Goal: Task Accomplishment & Management: Manage account settings

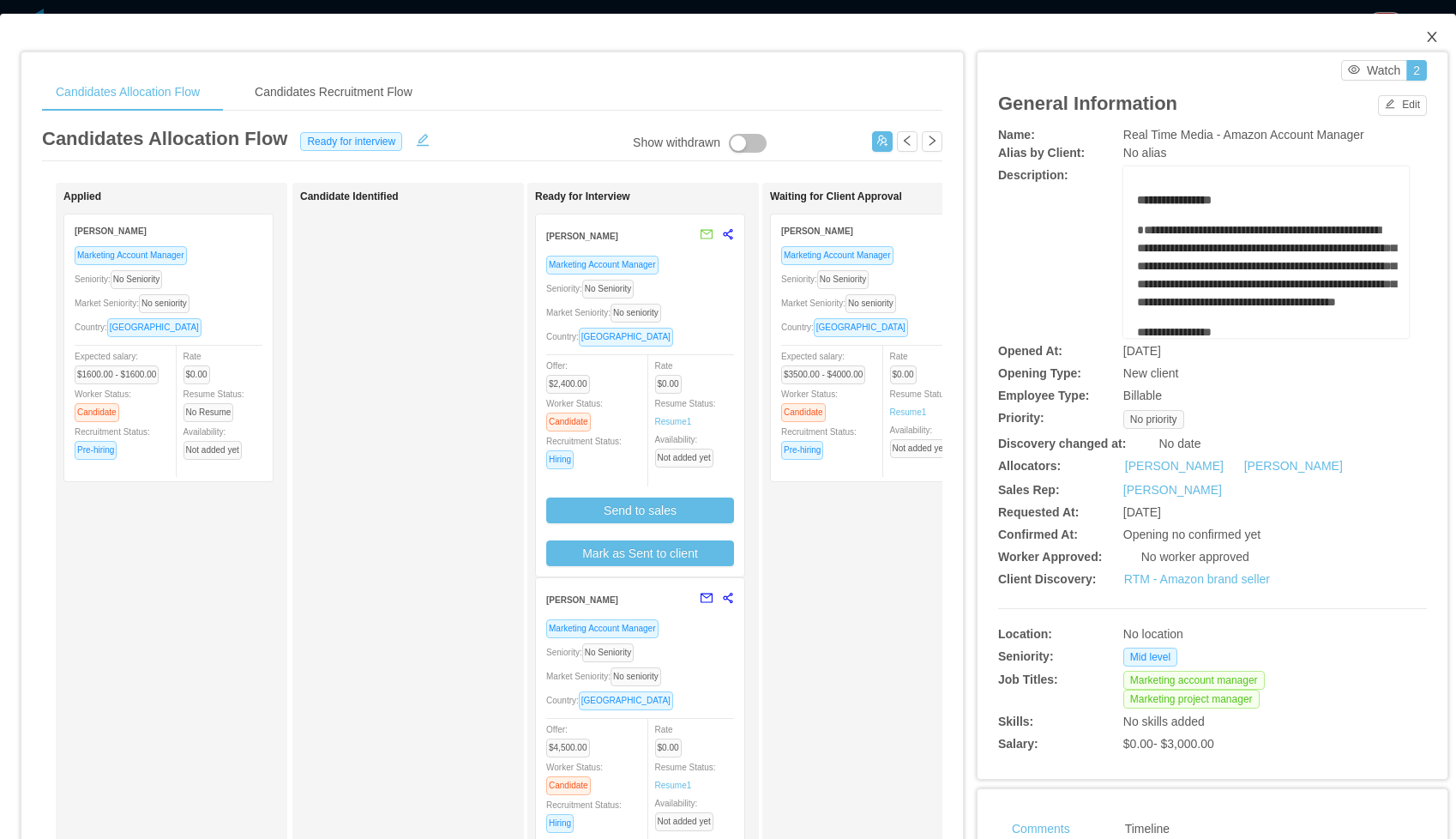
click at [1436, 39] on icon "icon: close" at bounding box center [1432, 36] width 14 height 14
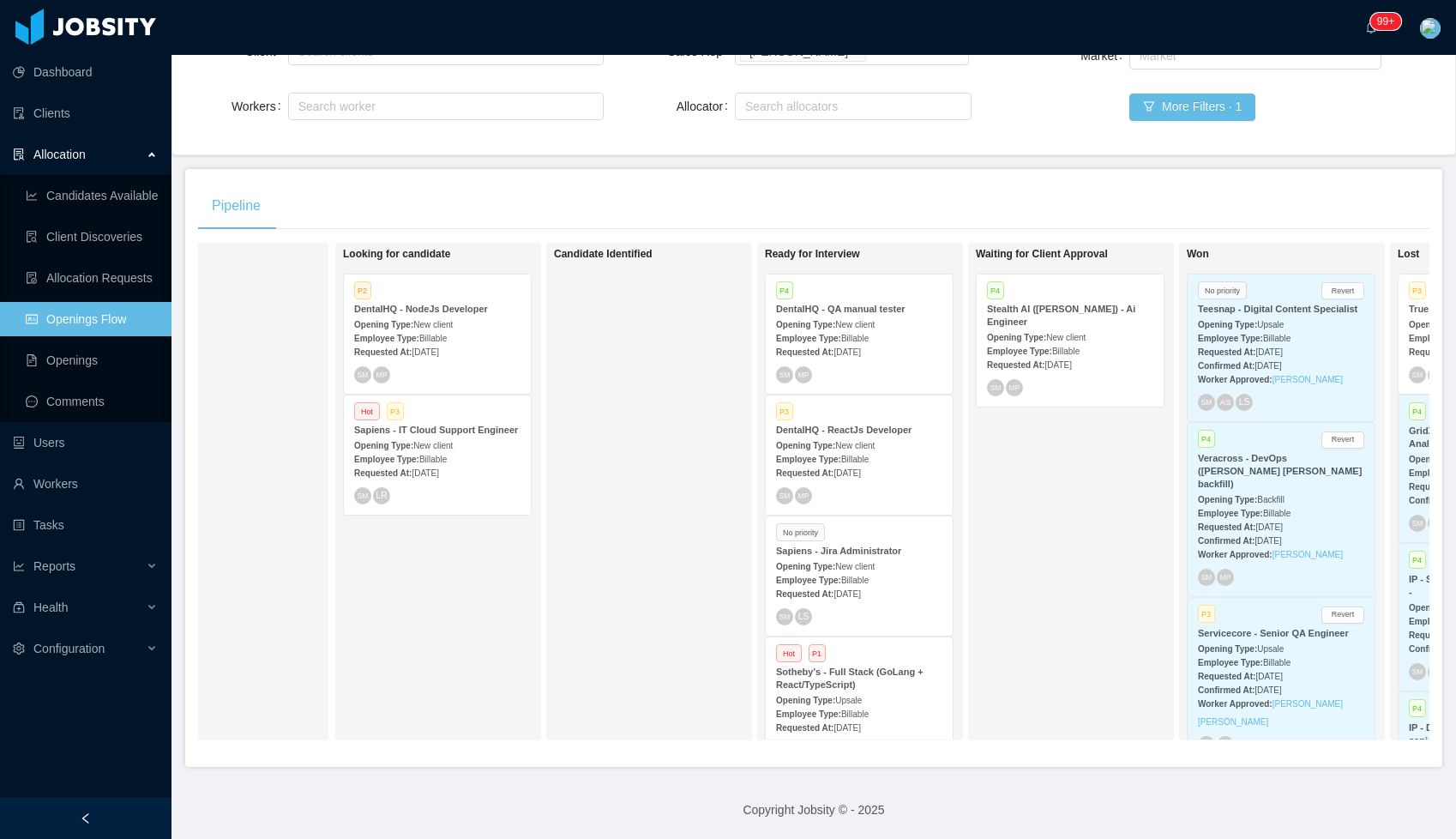
click at [896, 385] on div "P4 DentalHQ - QA manual tester Opening Type: New client Employee Type: Billable…" at bounding box center [859, 334] width 187 height 120
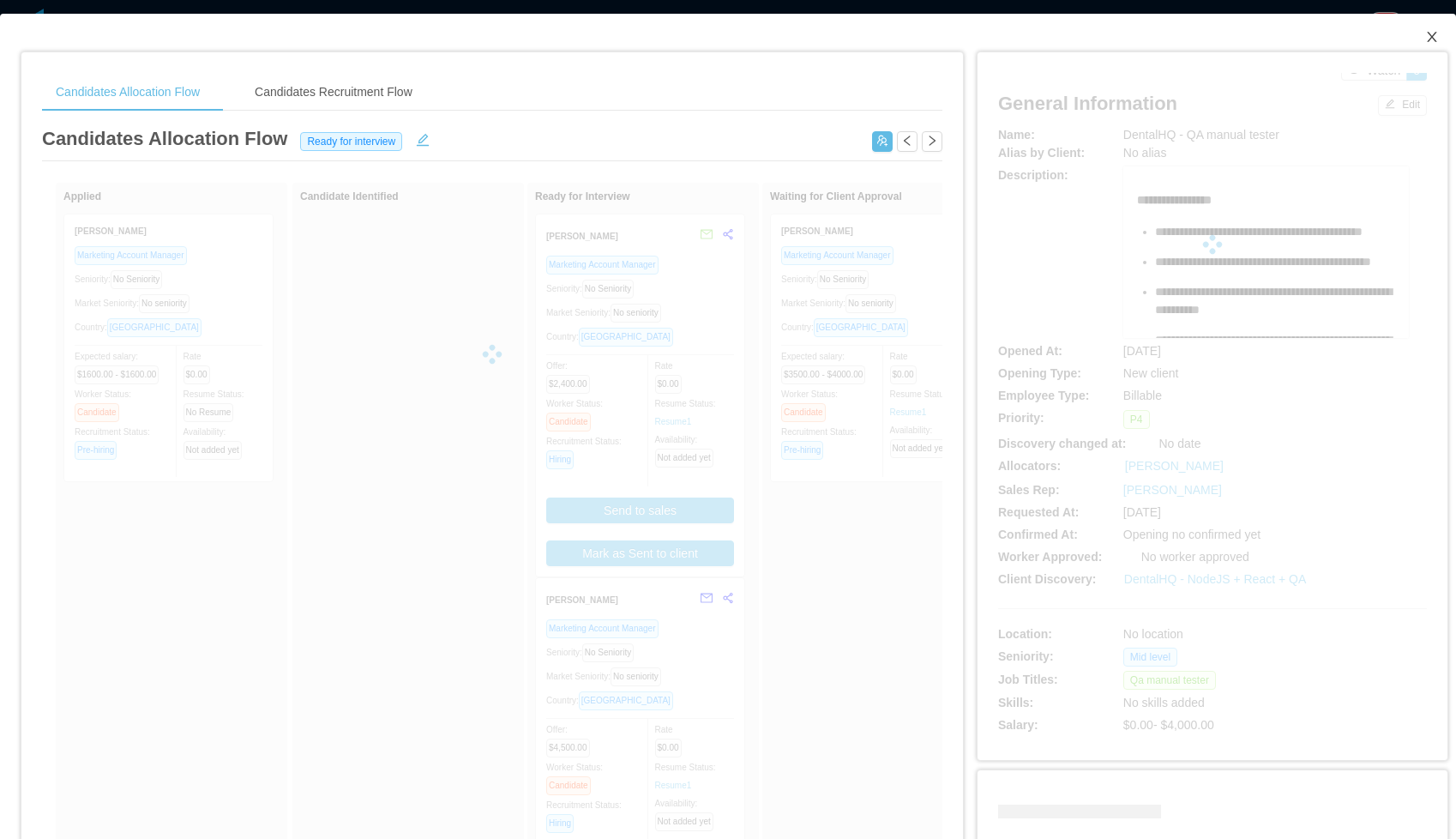
click at [1431, 42] on icon "icon: close" at bounding box center [1432, 36] width 14 height 14
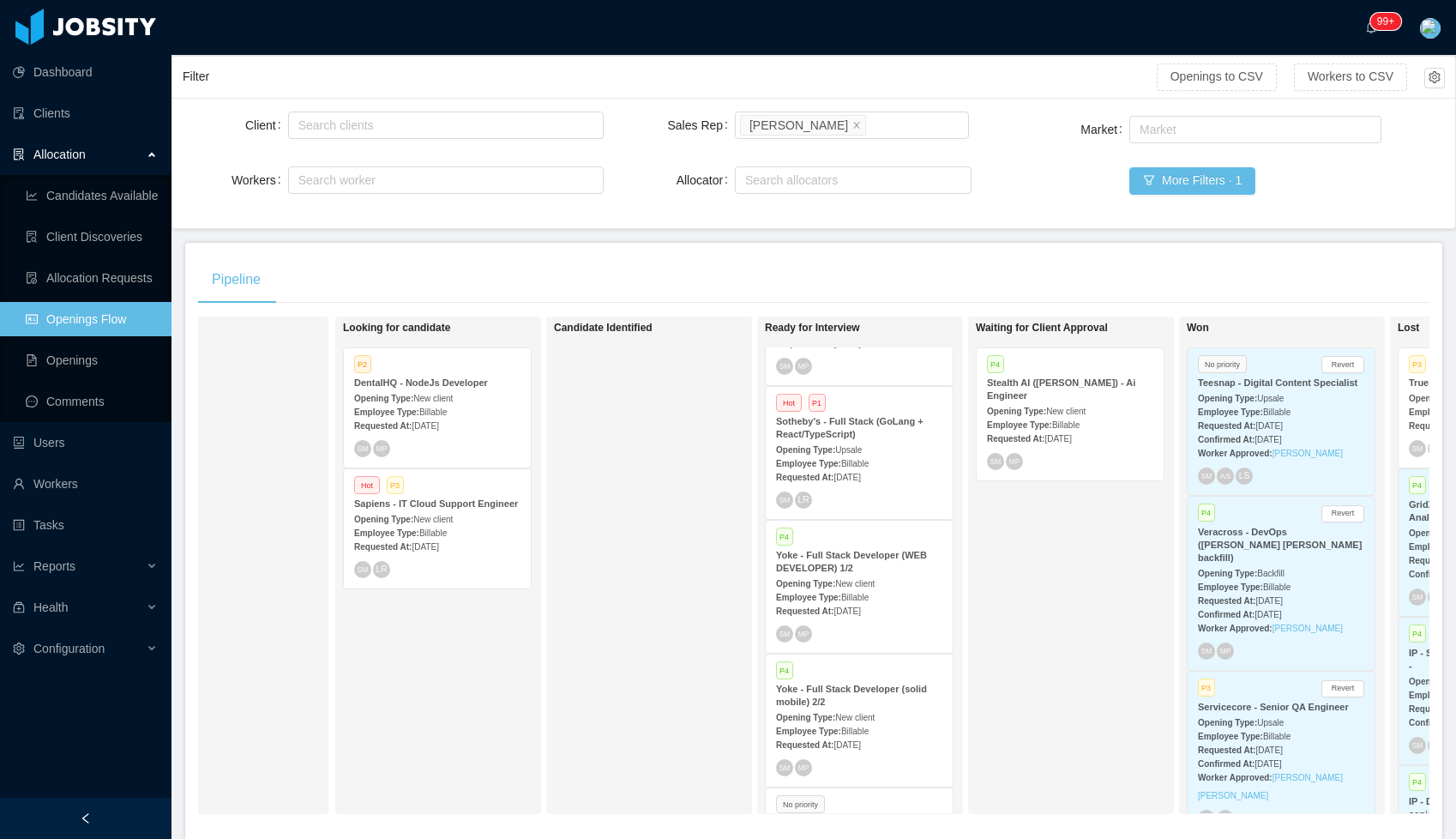
scroll to position [326, 0]
click at [438, 426] on span "[DATE]" at bounding box center [424, 426] width 27 height 9
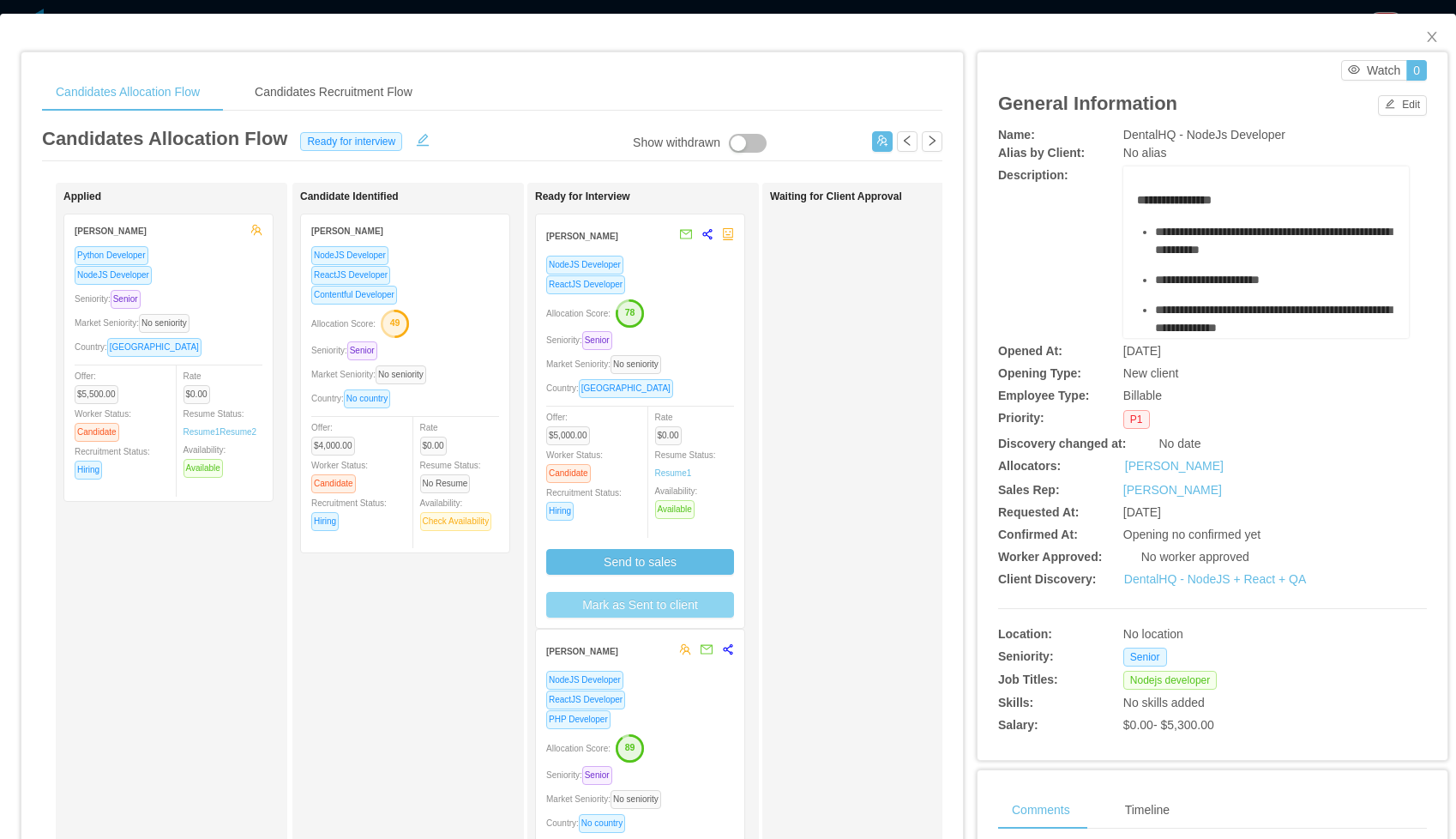
click at [666, 604] on button "Mark as Sent to client" at bounding box center [639, 604] width 188 height 26
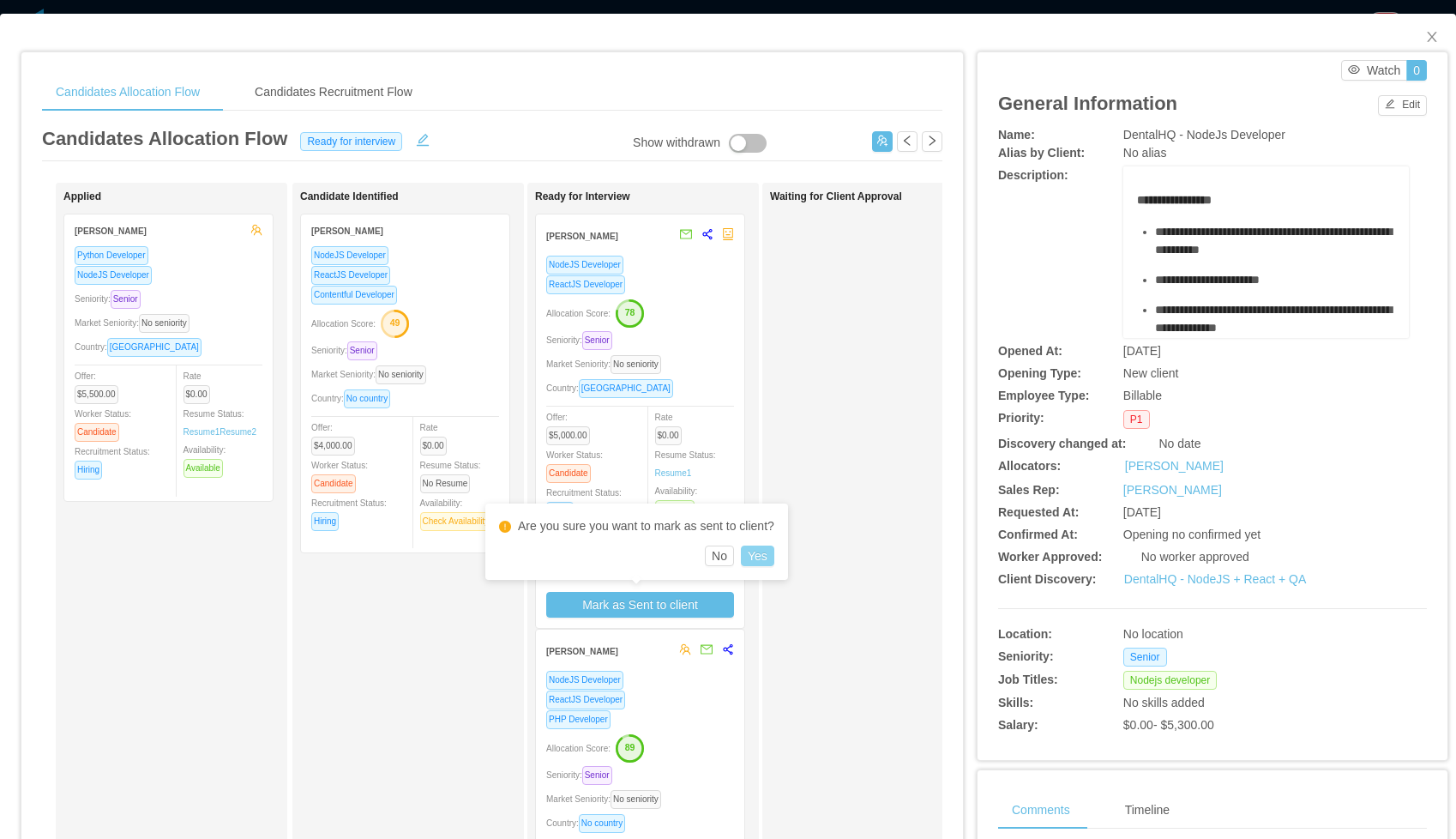
click at [763, 555] on button "Yes" at bounding box center [757, 556] width 33 height 20
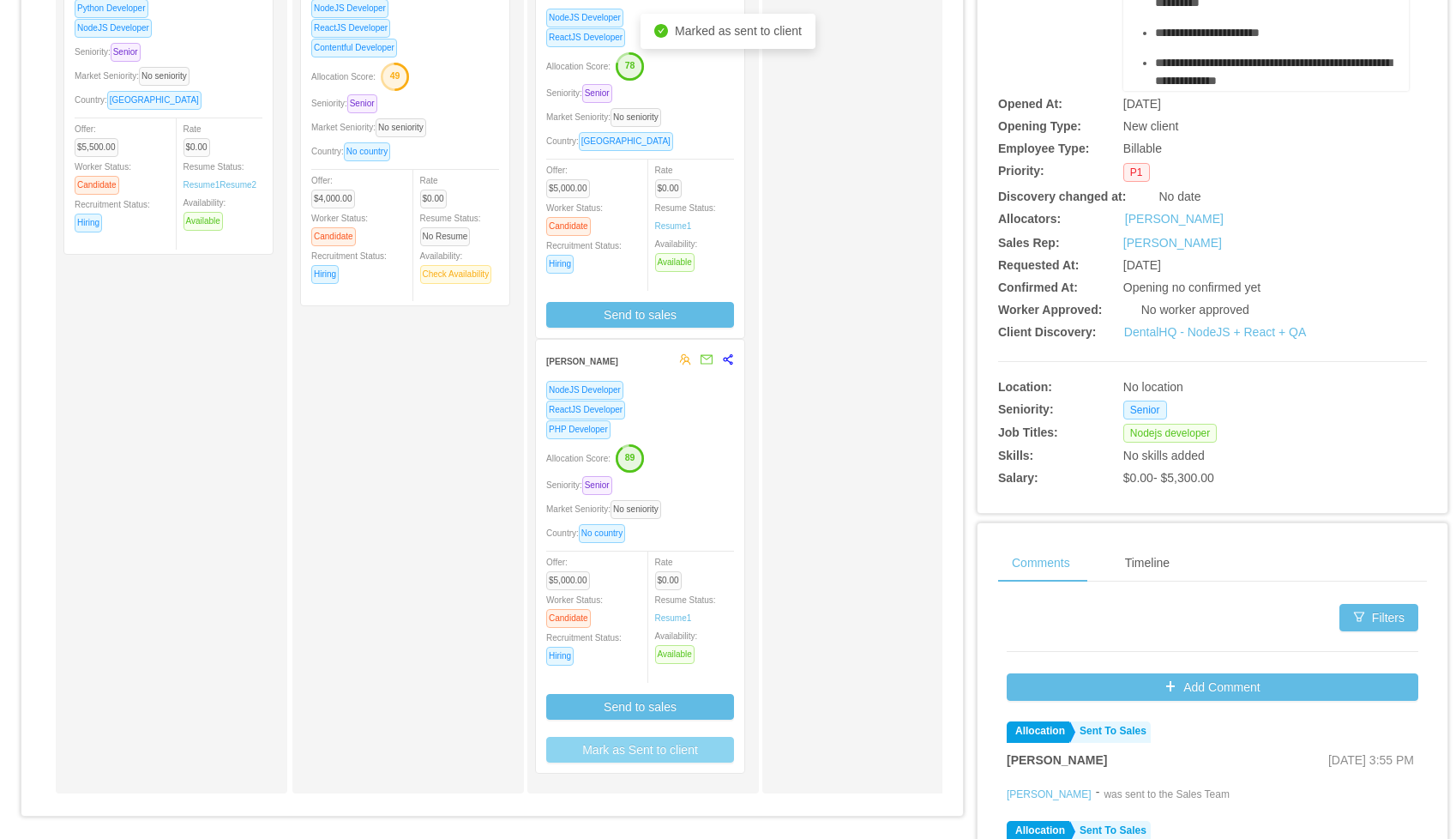
click at [668, 751] on button "Mark as Sent to client" at bounding box center [639, 750] width 188 height 26
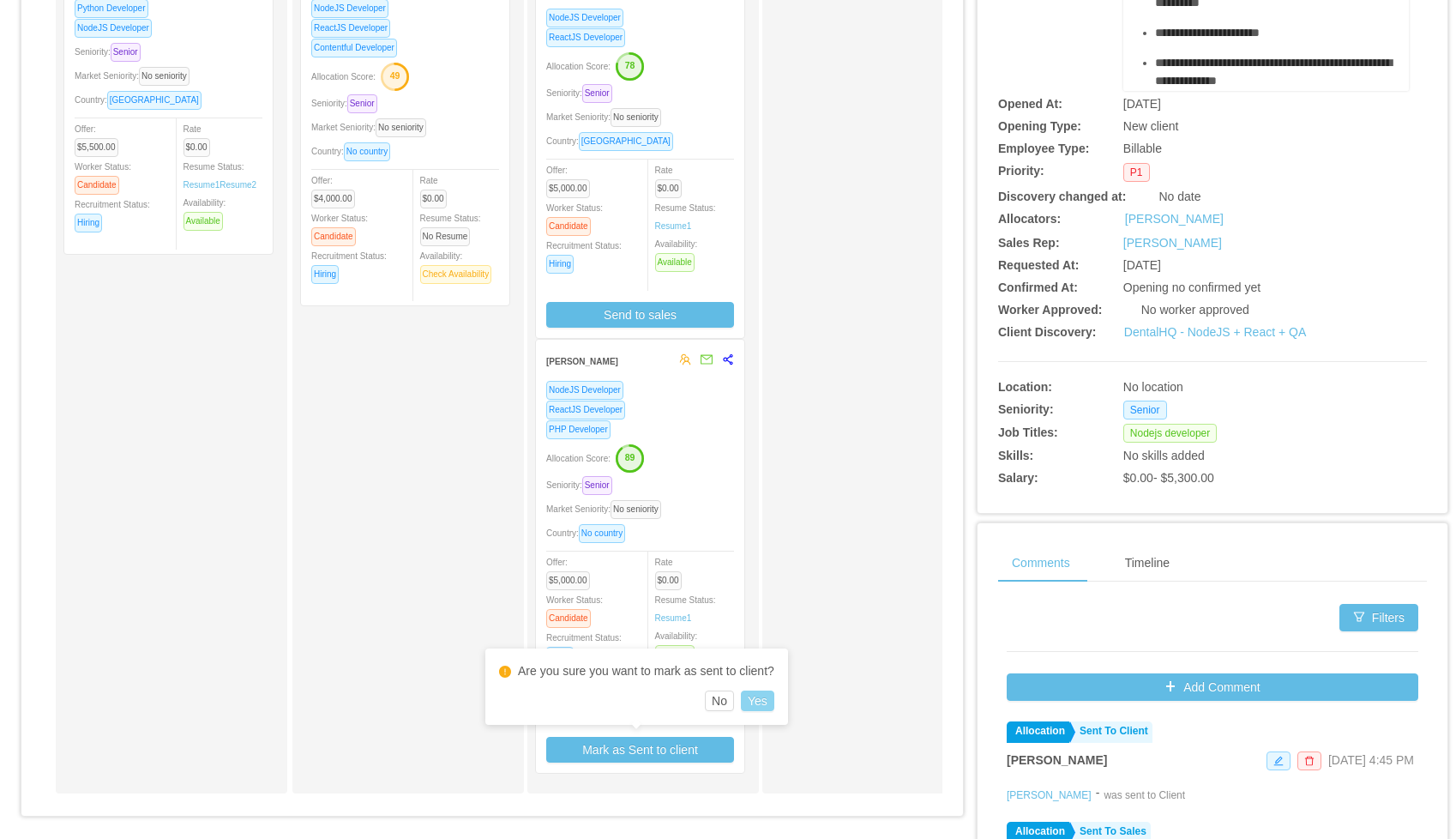
click at [775, 705] on button "Yes" at bounding box center [757, 701] width 33 height 20
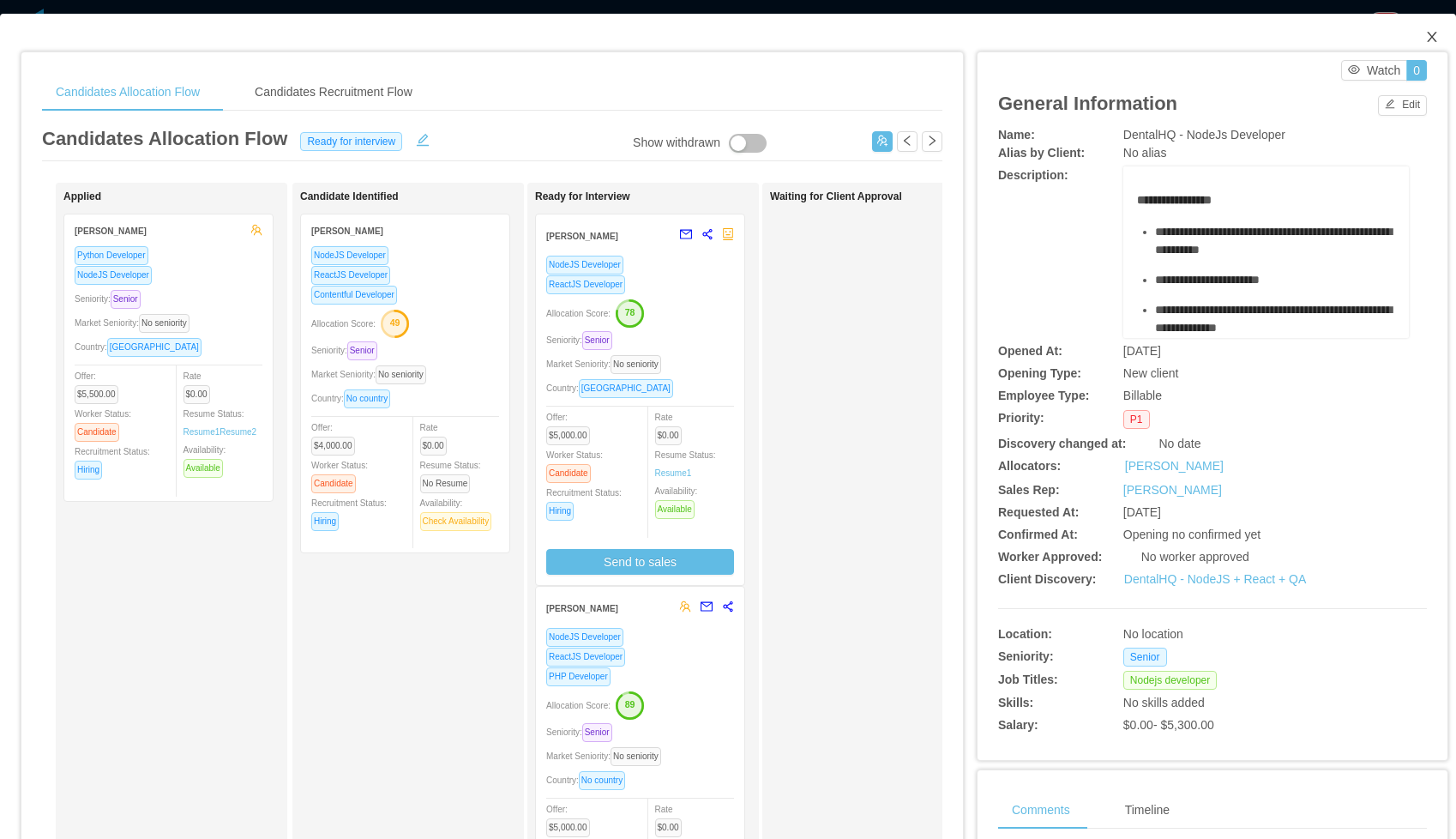
click at [1435, 37] on icon "icon: close" at bounding box center [1432, 36] width 14 height 14
